Goal: Transaction & Acquisition: Purchase product/service

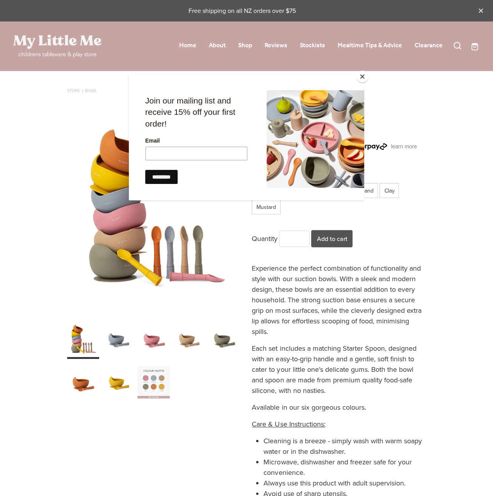
click at [127, 436] on div at bounding box center [246, 248] width 493 height 496
drag, startPoint x: 359, startPoint y: 77, endPoint x: 384, endPoint y: 105, distance: 37.1
click at [359, 78] on button "Close" at bounding box center [363, 77] width 12 height 12
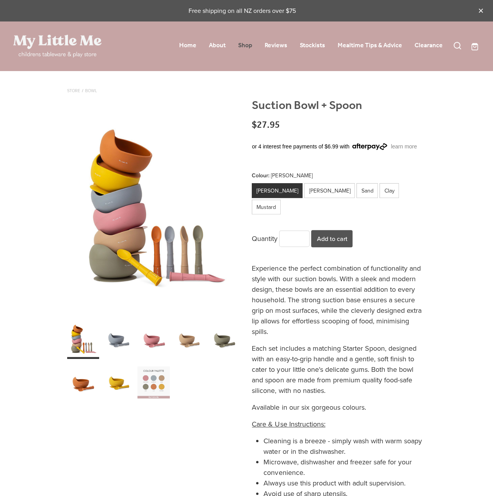
click at [251, 44] on link "Shop" at bounding box center [245, 45] width 14 height 12
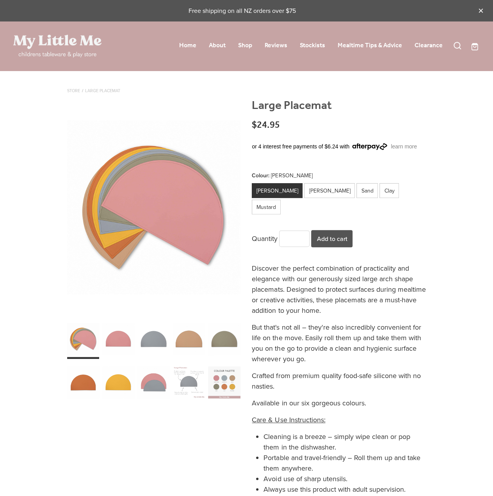
click at [195, 384] on div "carousel" at bounding box center [189, 382] width 32 height 40
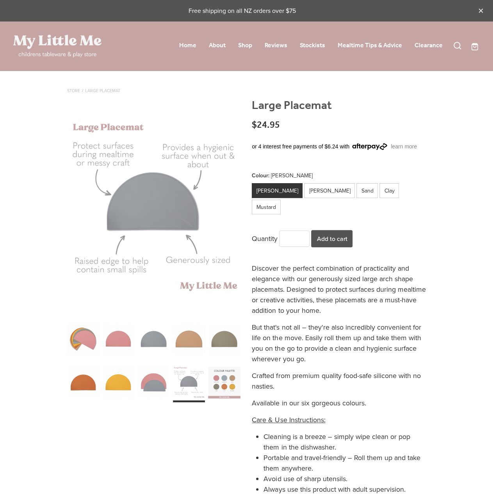
click at [226, 382] on div "carousel" at bounding box center [224, 382] width 32 height 40
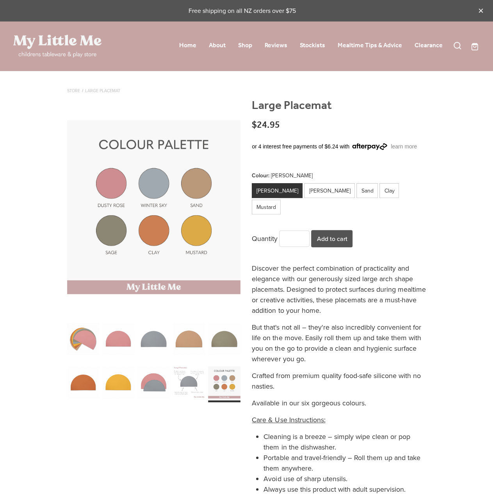
click at [161, 386] on div "carousel" at bounding box center [154, 382] width 32 height 40
